Goal: Information Seeking & Learning: Learn about a topic

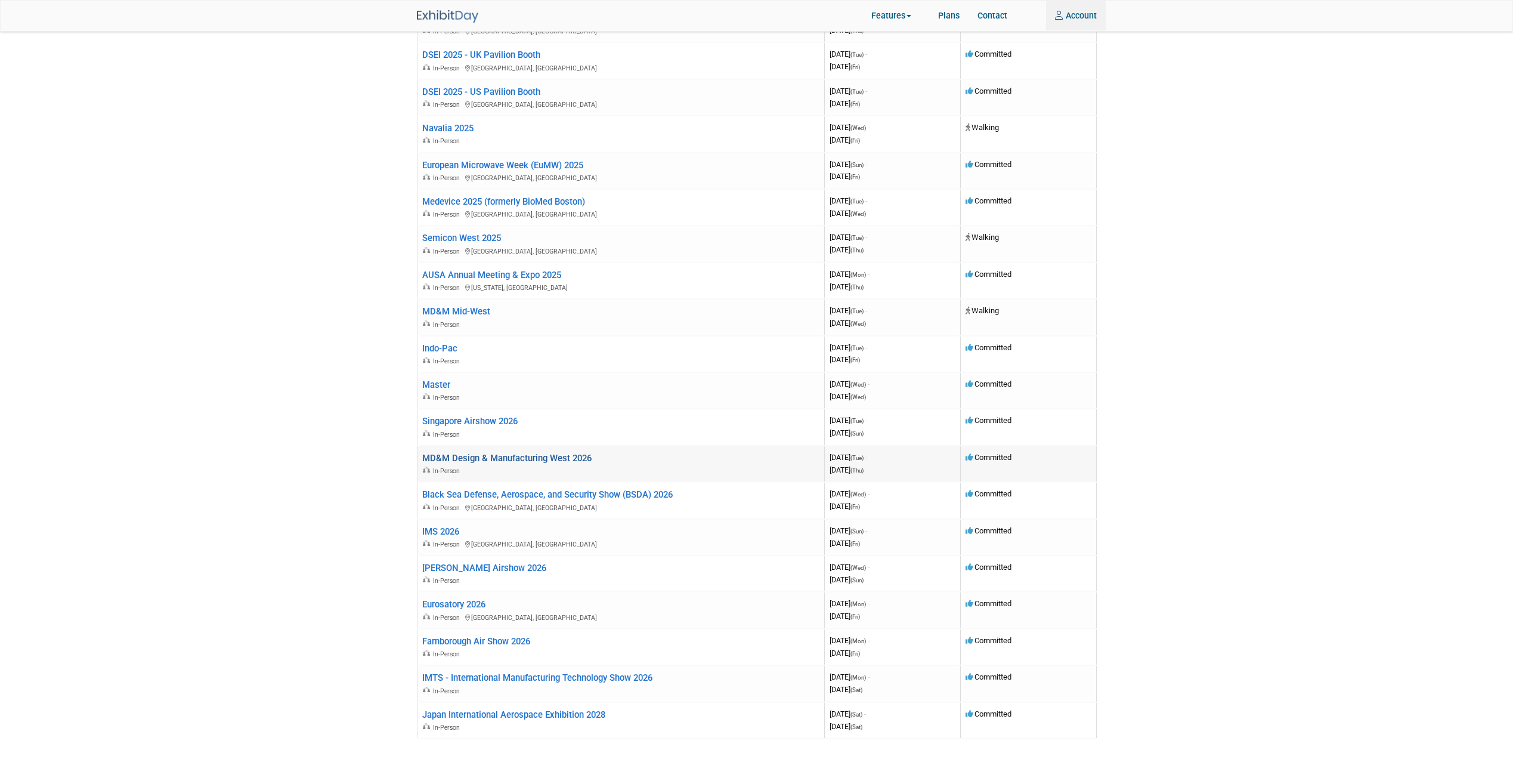
scroll to position [119, 0]
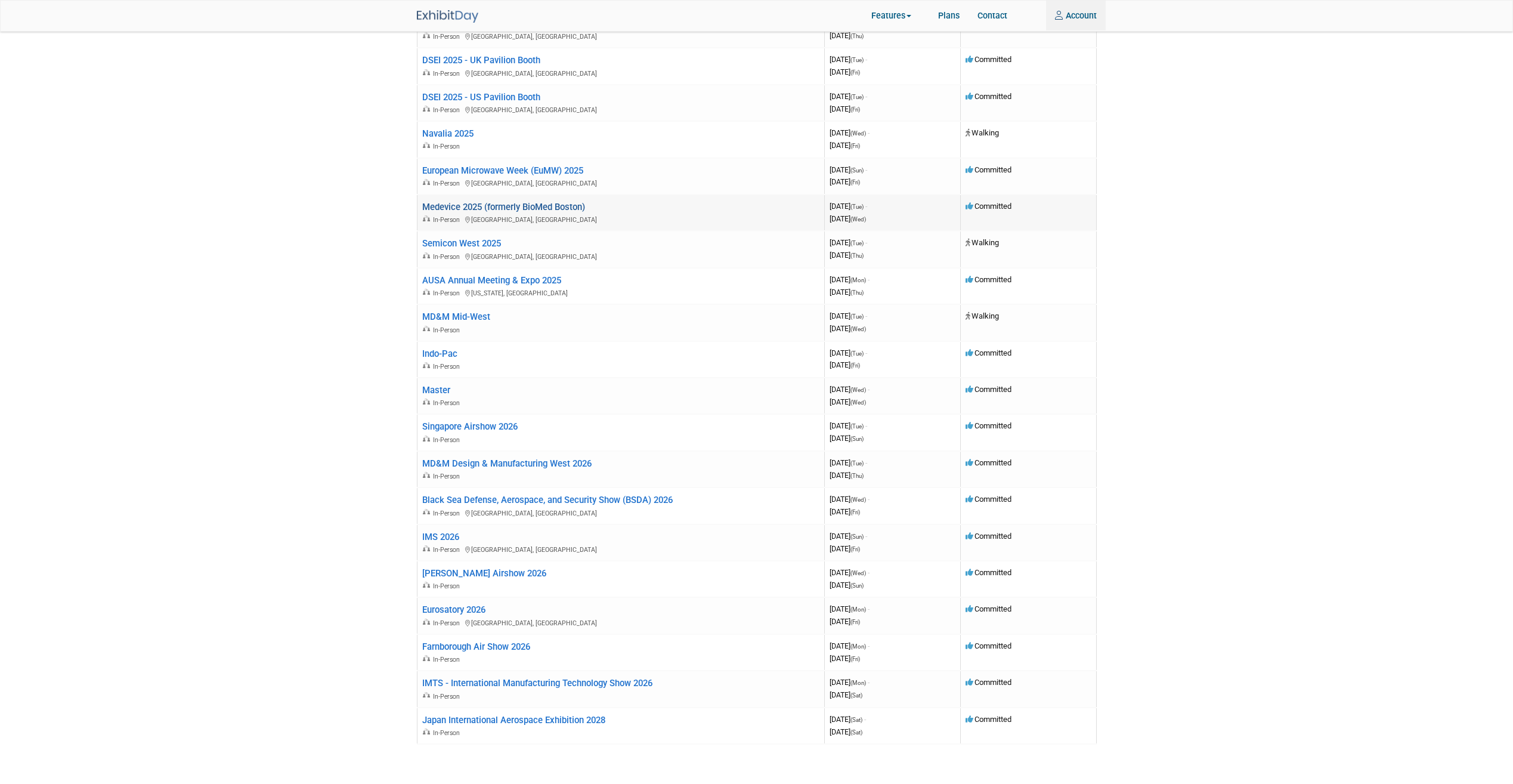
type input "[EMAIL_ADDRESS][DOMAIN_NAME]"
click at [474, 207] on link "Medevice 2025 (formerly BioMed Boston)" at bounding box center [504, 207] width 163 height 11
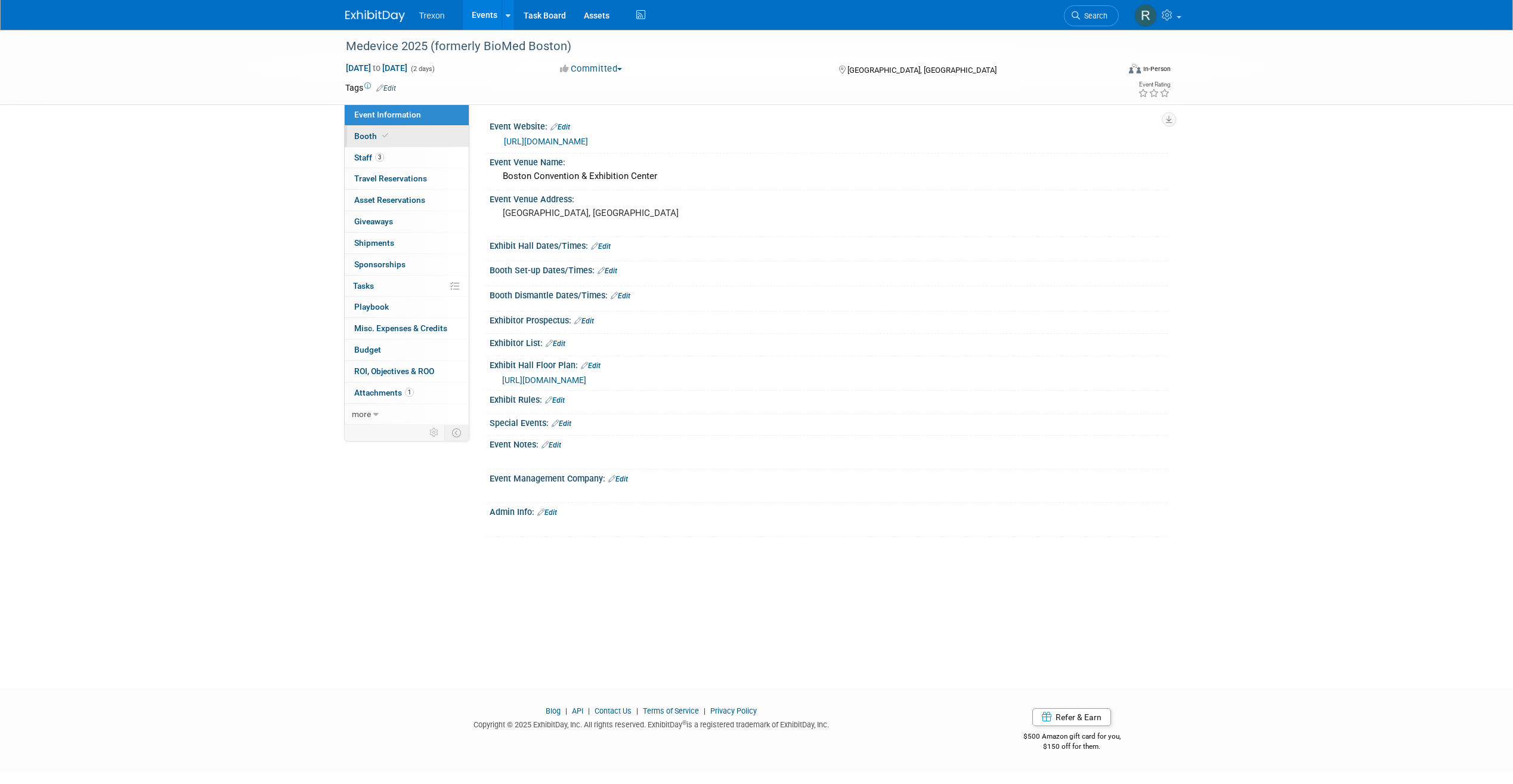
click at [417, 139] on link "Booth" at bounding box center [407, 136] width 124 height 21
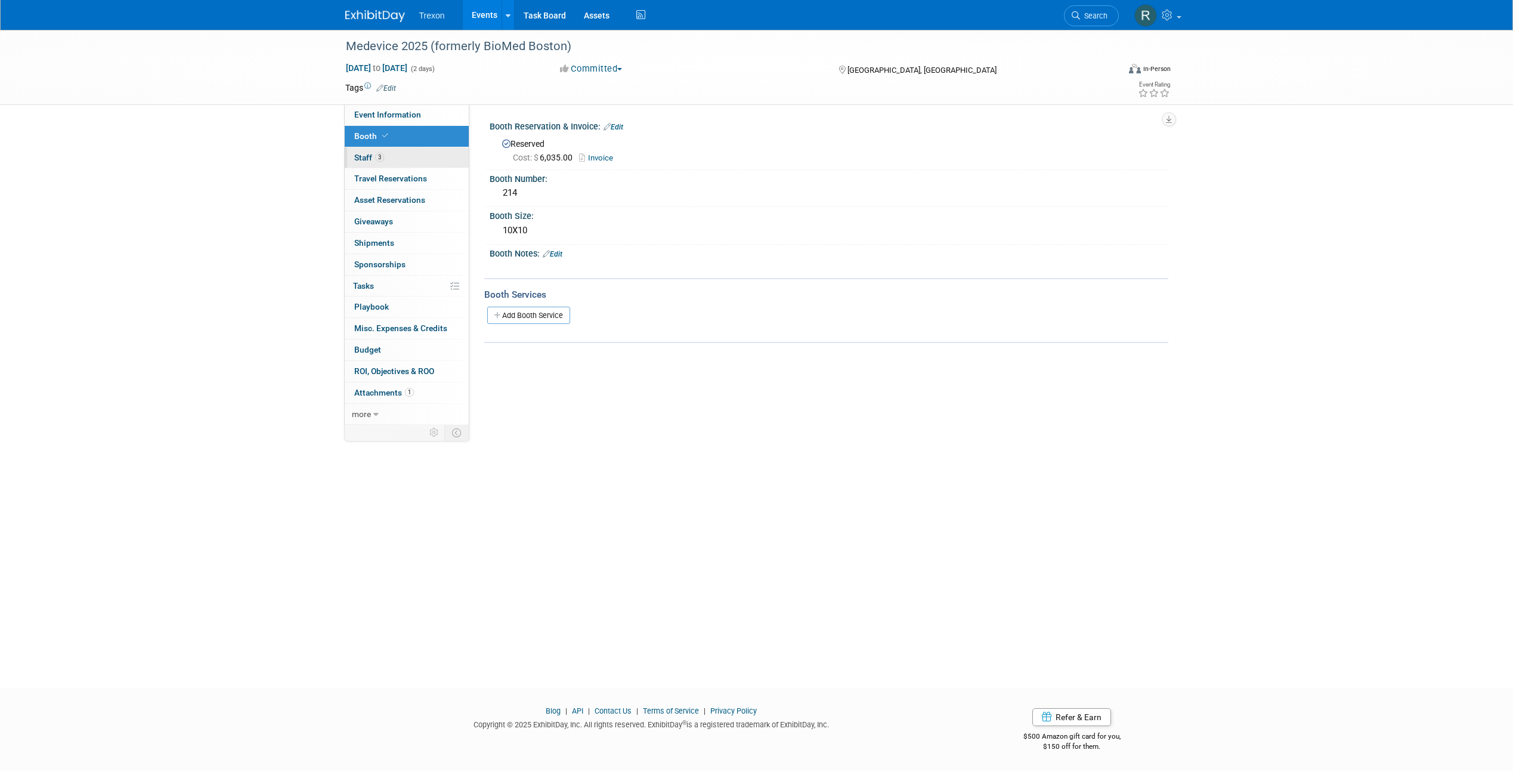
click at [419, 157] on link "3 Staff 3" at bounding box center [407, 158] width 124 height 21
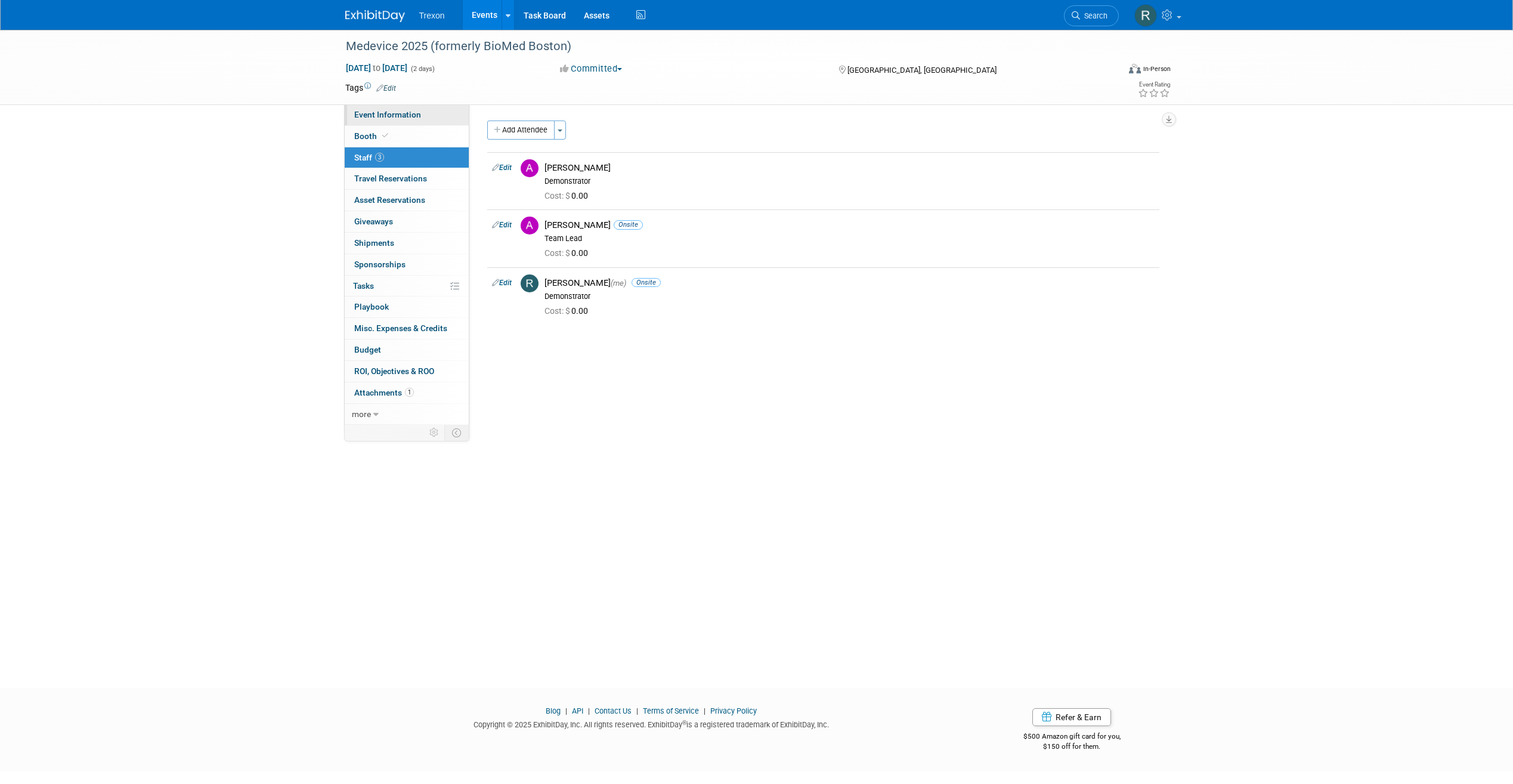
click at [412, 112] on span "Event Information" at bounding box center [388, 114] width 67 height 10
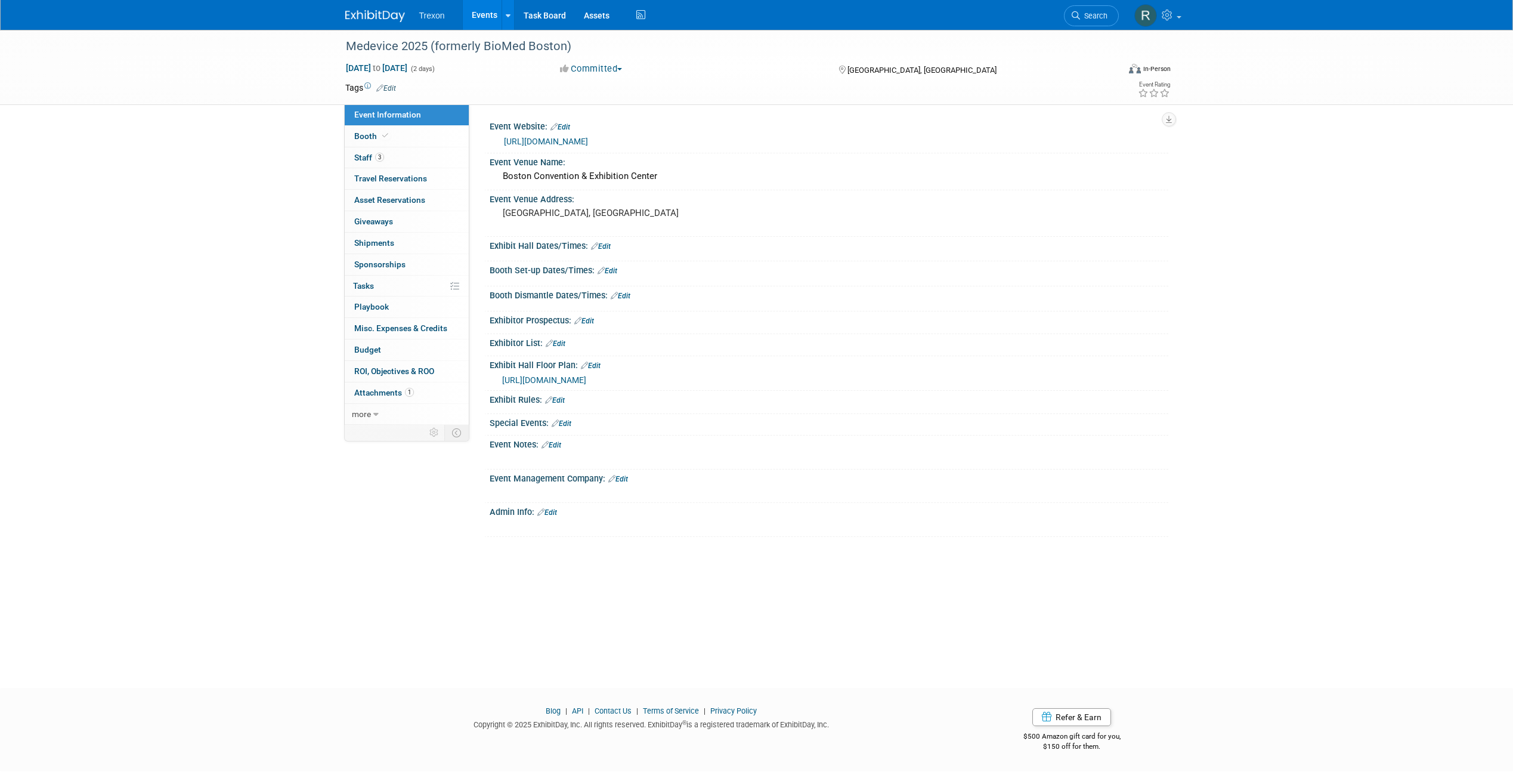
click at [588, 142] on link "https://www.medeviceboston.com/en/home.html" at bounding box center [546, 141] width 84 height 10
